Goal: Information Seeking & Learning: Learn about a topic

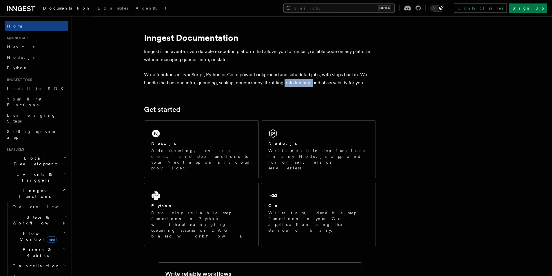
click at [309, 85] on p "Write functions in TypeScript, Python or Go to power background and scheduled j…" at bounding box center [260, 79] width 232 height 16
drag, startPoint x: 262, startPoint y: 83, endPoint x: 239, endPoint y: 85, distance: 22.7
click at [280, 84] on p "Write functions in TypeScript, Python or Go to power background and scheduled j…" at bounding box center [260, 79] width 232 height 16
drag, startPoint x: 239, startPoint y: 84, endPoint x: 261, endPoint y: 84, distance: 22.0
click at [263, 84] on p "Write functions in TypeScript, Python or Go to power background and scheduled j…" at bounding box center [260, 79] width 232 height 16
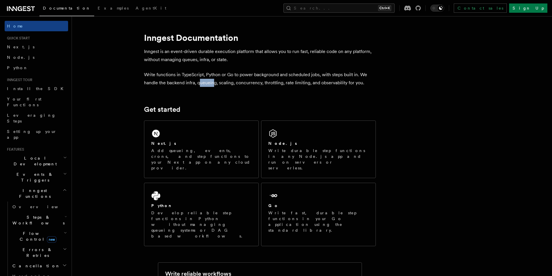
drag, startPoint x: 201, startPoint y: 82, endPoint x: 214, endPoint y: 83, distance: 12.8
click at [214, 83] on p "Write functions in TypeScript, Python or Go to power background and scheduled j…" at bounding box center [260, 79] width 232 height 16
drag, startPoint x: 219, startPoint y: 83, endPoint x: 229, endPoint y: 84, distance: 10.2
click at [230, 84] on p "Write functions in TypeScript, Python or Go to power background and scheduled j…" at bounding box center [260, 79] width 232 height 16
drag, startPoint x: 208, startPoint y: 85, endPoint x: 212, endPoint y: 84, distance: 3.8
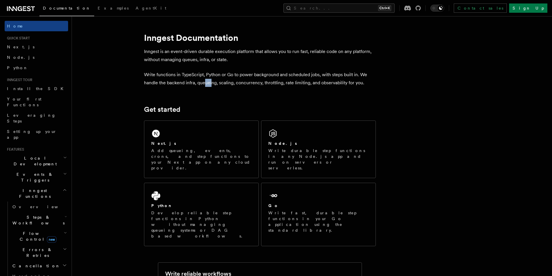
click at [212, 84] on p "Write functions in TypeScript, Python or Go to power background and scheduled j…" at bounding box center [260, 79] width 232 height 16
drag, startPoint x: 234, startPoint y: 84, endPoint x: 257, endPoint y: 84, distance: 22.9
click at [257, 84] on p "Write functions in TypeScript, Python or Go to power background and scheduled j…" at bounding box center [260, 79] width 232 height 16
drag, startPoint x: 280, startPoint y: 84, endPoint x: 260, endPoint y: 84, distance: 20.3
click at [260, 84] on p "Write functions in TypeScript, Python or Go to power background and scheduled j…" at bounding box center [260, 79] width 232 height 16
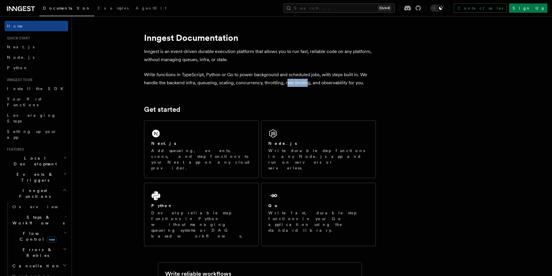
drag, startPoint x: 306, startPoint y: 84, endPoint x: 285, endPoint y: 86, distance: 20.9
click at [285, 86] on p "Write functions in TypeScript, Python or Go to power background and scheduled j…" at bounding box center [260, 79] width 232 height 16
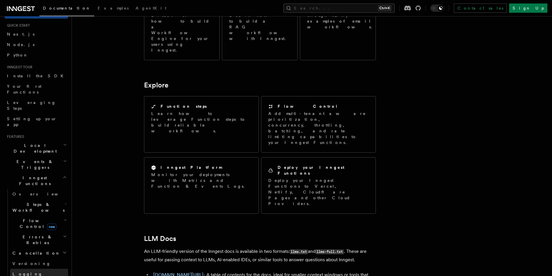
scroll to position [29, 0]
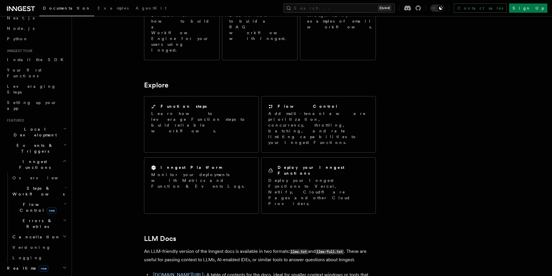
click at [31, 202] on span "Flow Control new" at bounding box center [37, 208] width 54 height 12
click at [33, 240] on span "Concurrency" at bounding box center [37, 243] width 38 height 6
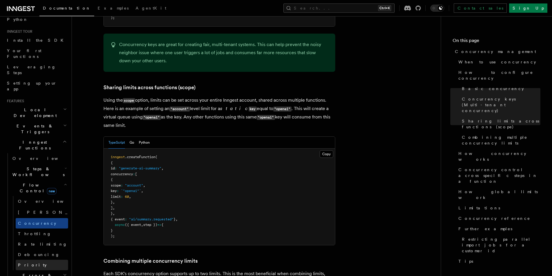
scroll to position [58, 0]
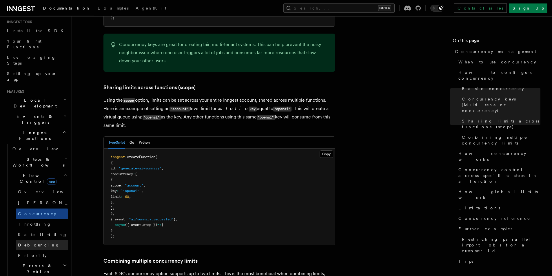
click at [38, 243] on span "Debouncing" at bounding box center [39, 245] width 42 height 5
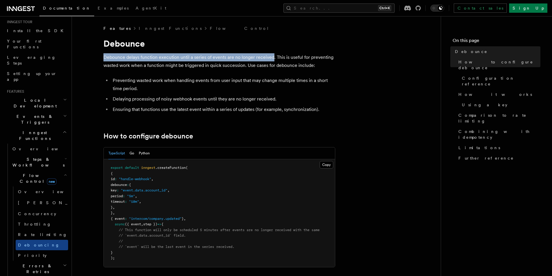
drag, startPoint x: 270, startPoint y: 58, endPoint x: 103, endPoint y: 60, distance: 167.2
click at [103, 60] on p "Debounce delays function execution until a series of events are no longer recei…" at bounding box center [219, 61] width 232 height 16
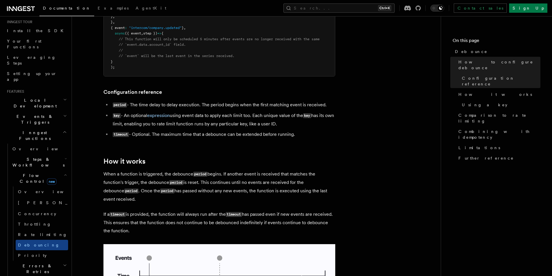
scroll to position [203, 0]
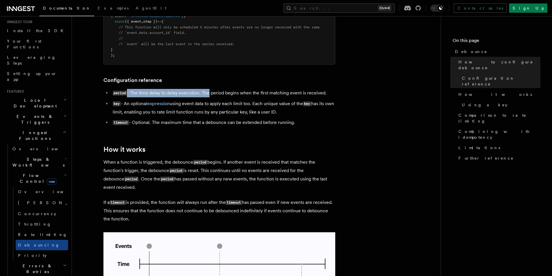
drag, startPoint x: 126, startPoint y: 92, endPoint x: 230, endPoint y: 90, distance: 103.5
click at [220, 88] on article "Features Inngest Functions Flow Control Debounce Debounce delays function execu…" at bounding box center [256, 266] width 350 height 887
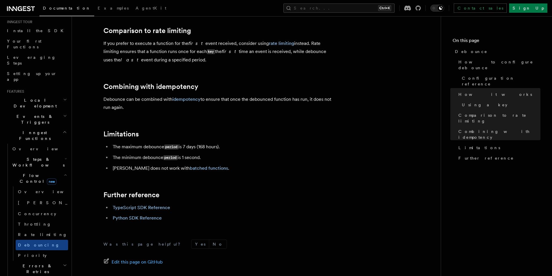
scroll to position [580, 0]
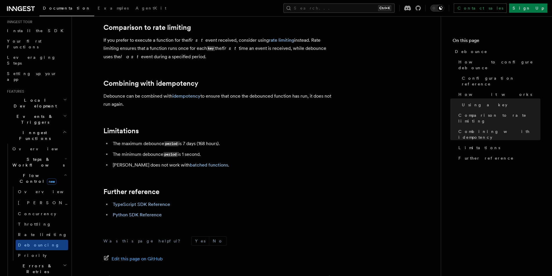
drag, startPoint x: 203, startPoint y: 144, endPoint x: 224, endPoint y: 144, distance: 21.7
click at [224, 144] on li "The maximum debounce period is 7 days (168 hours)." at bounding box center [223, 144] width 224 height 8
drag, startPoint x: 185, startPoint y: 144, endPoint x: 234, endPoint y: 140, distance: 49.1
click at [234, 140] on li "The maximum debounce period is 7 days (168 hours)." at bounding box center [223, 144] width 224 height 8
drag, startPoint x: 203, startPoint y: 155, endPoint x: 181, endPoint y: 156, distance: 22.0
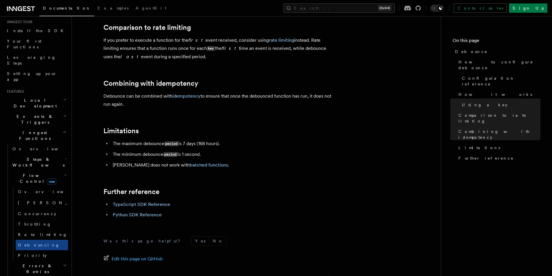
click at [181, 156] on li "The minimum debounce period is 1 second." at bounding box center [223, 154] width 224 height 8
click at [178, 155] on code "period" at bounding box center [170, 154] width 14 height 5
drag, startPoint x: 206, startPoint y: 156, endPoint x: 164, endPoint y: 154, distance: 42.3
click at [164, 154] on li "The minimum debounce period is 1 second." at bounding box center [223, 154] width 224 height 8
click at [219, 156] on li "The minimum debounce period is 1 second." at bounding box center [223, 154] width 224 height 8
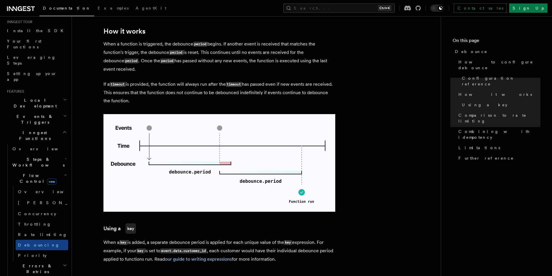
scroll to position [318, 0]
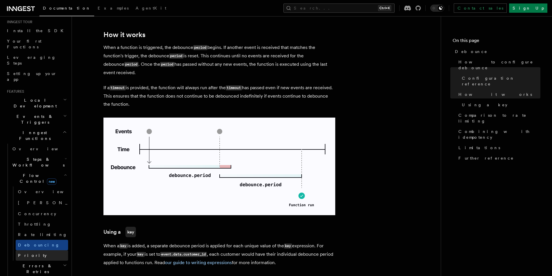
click at [41, 250] on link "Priority" at bounding box center [42, 255] width 52 height 10
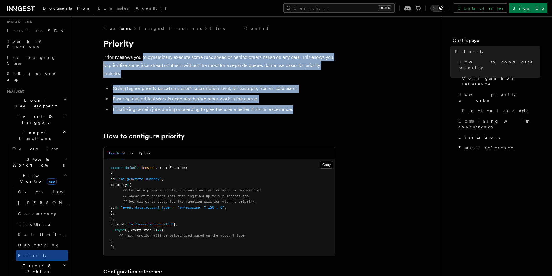
drag, startPoint x: 314, startPoint y: 108, endPoint x: 142, endPoint y: 50, distance: 180.9
click at [40, 197] on link "[PERSON_NAME] new" at bounding box center [42, 203] width 52 height 12
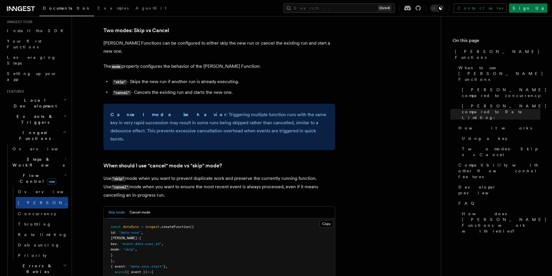
scroll to position [637, 0]
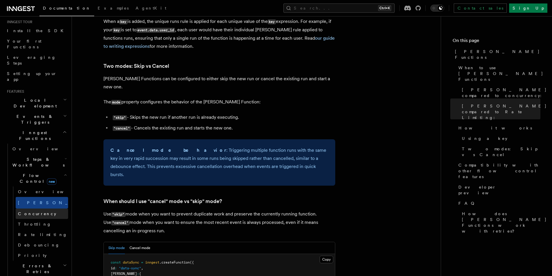
click at [34, 209] on link "Concurrency" at bounding box center [42, 214] width 52 height 10
